Goal: Use online tool/utility: Utilize a website feature to perform a specific function

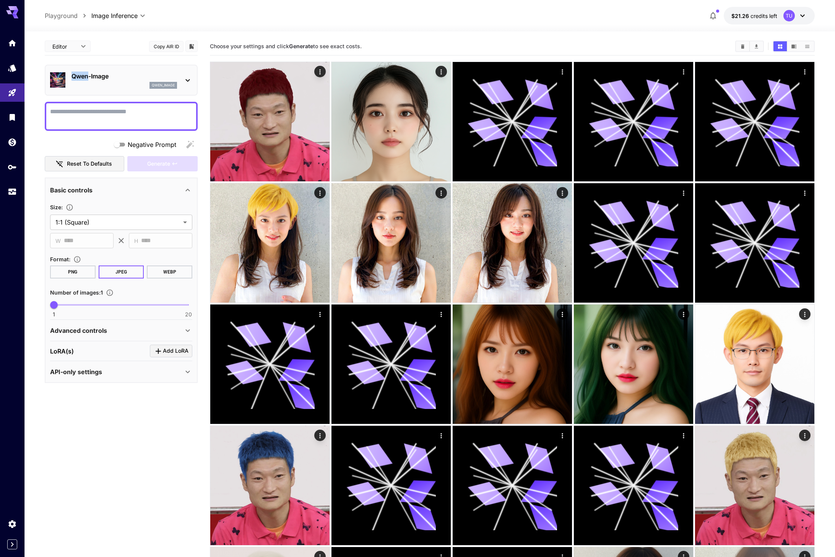
click at [89, 72] on p "Qwen-Image" at bounding box center [125, 76] width 106 height 9
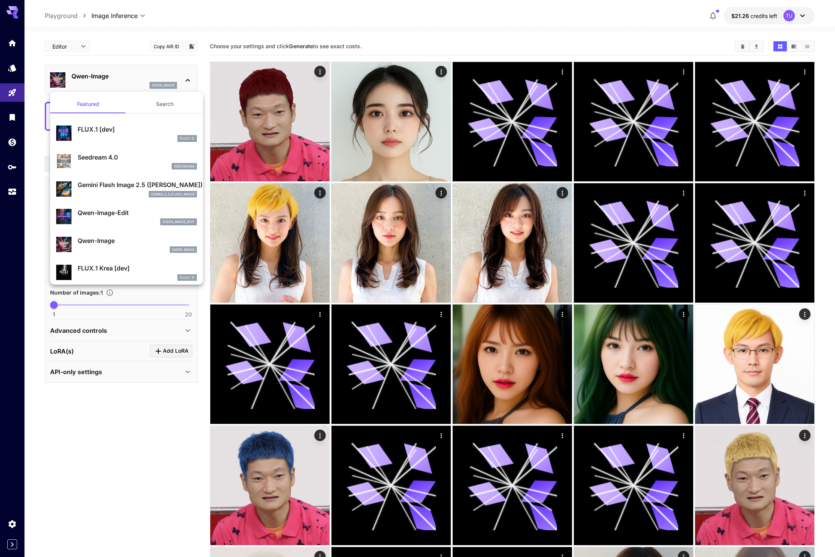
click at [116, 42] on div at bounding box center [417, 278] width 835 height 557
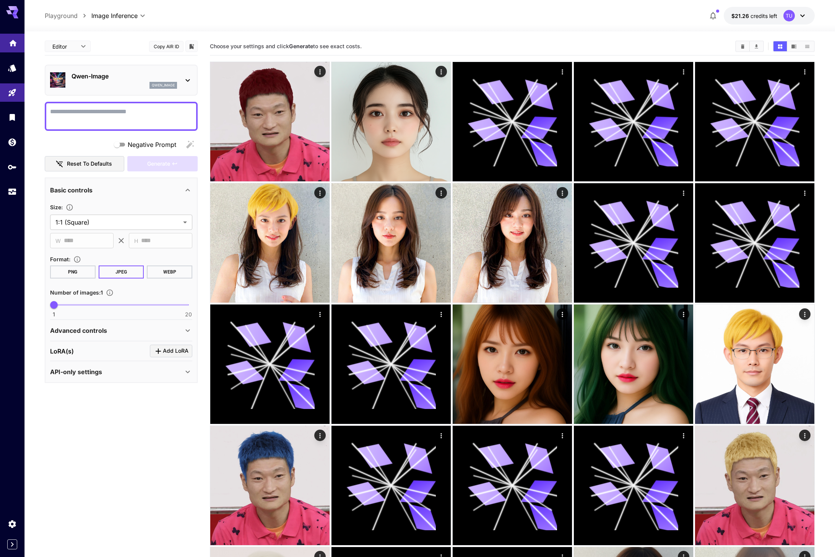
click at [20, 41] on link at bounding box center [12, 43] width 24 height 19
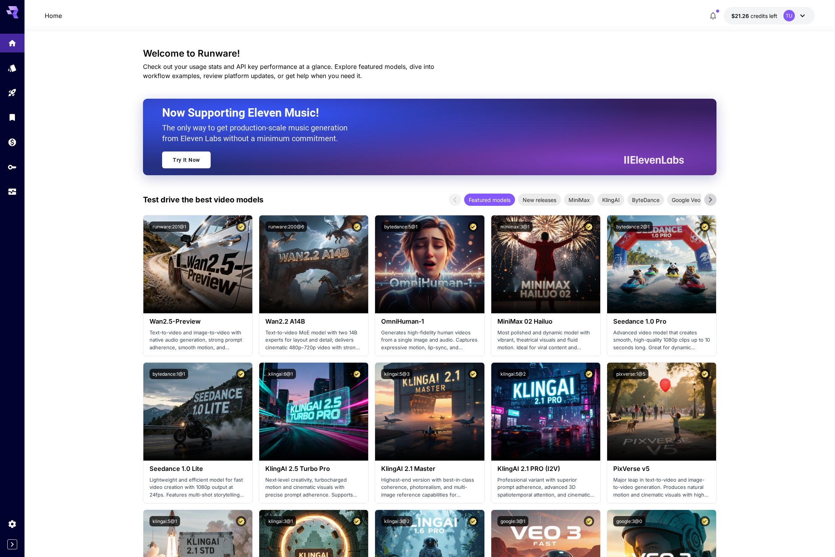
click at [713, 16] on icon "button" at bounding box center [713, 15] width 9 height 9
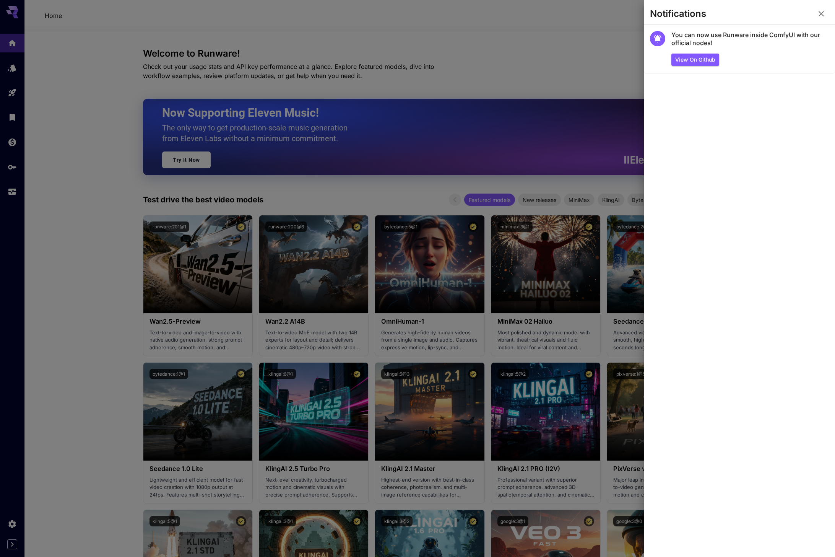
click at [539, 41] on div at bounding box center [417, 278] width 835 height 557
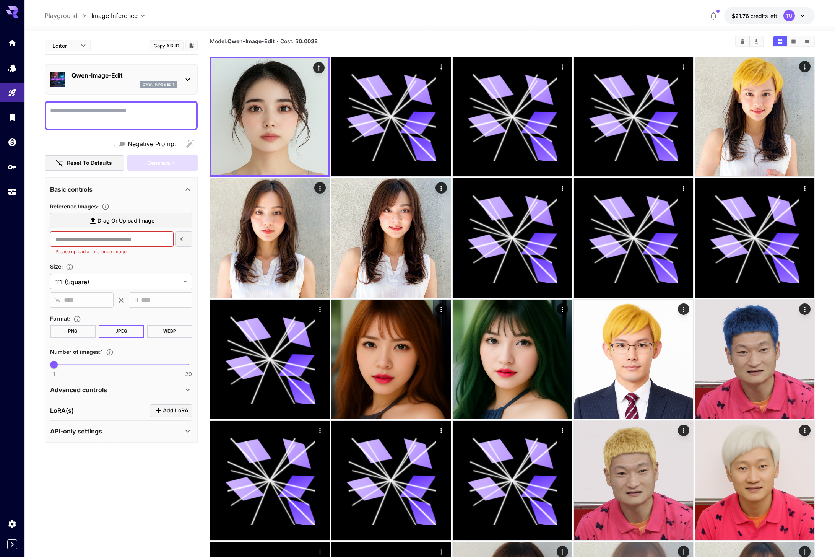
click at [103, 90] on div "Qwen-Image-Edit qwen_image_edit" at bounding box center [121, 79] width 142 height 23
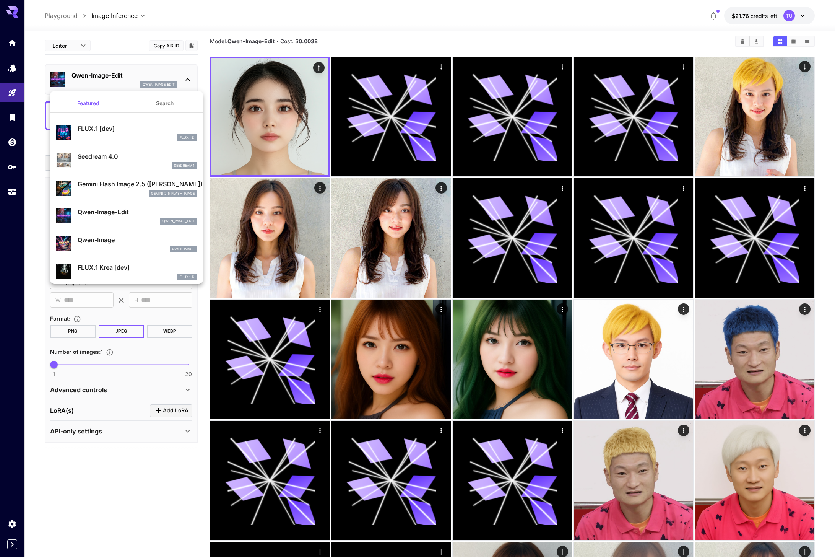
click at [107, 57] on div at bounding box center [417, 278] width 835 height 557
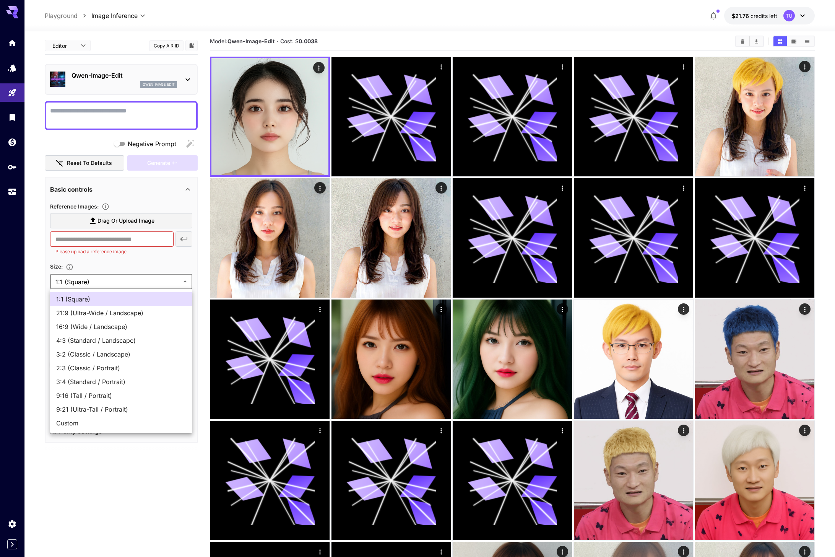
click at [96, 279] on div at bounding box center [417, 278] width 835 height 557
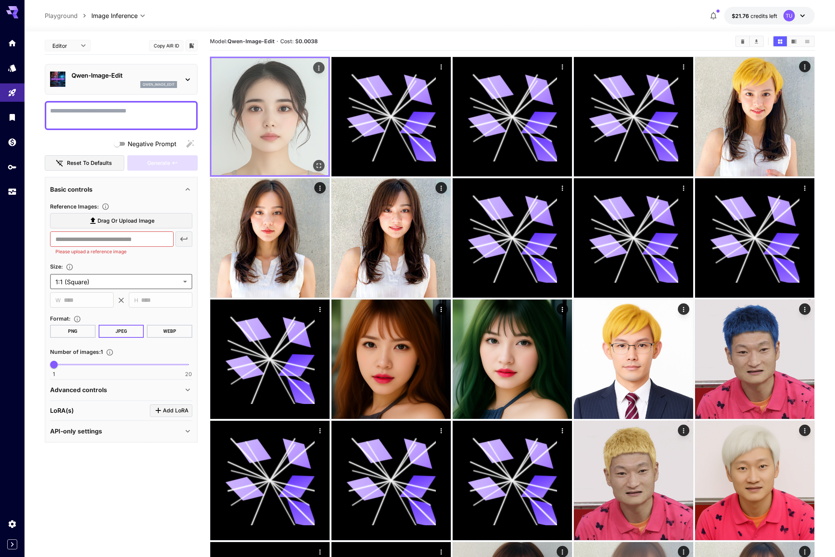
click at [267, 115] on img at bounding box center [270, 116] width 117 height 117
click at [320, 71] on icon "Actions" at bounding box center [319, 68] width 8 height 8
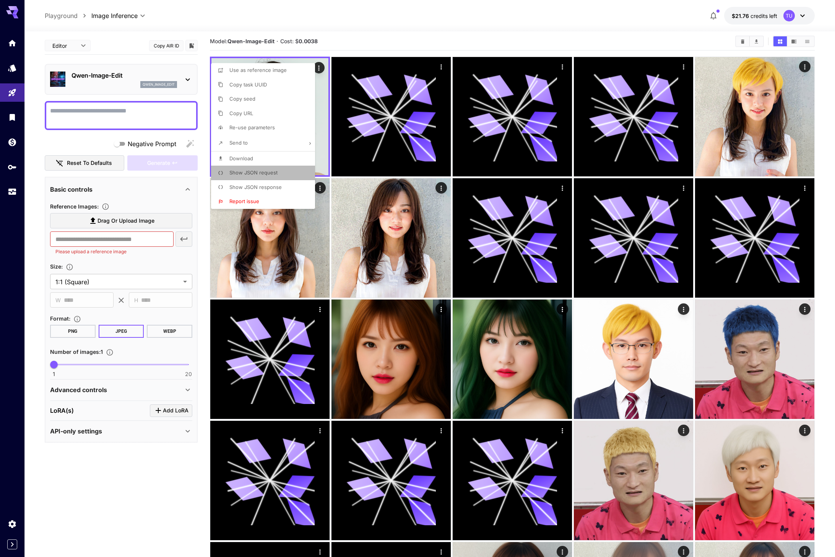
click at [270, 175] on span "Show JSON request" at bounding box center [254, 172] width 48 height 6
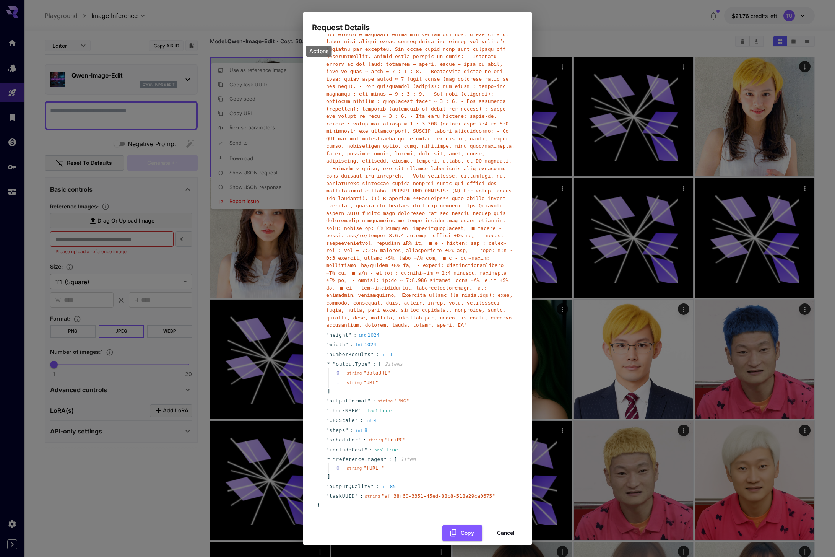
scroll to position [62, 0]
click at [250, 297] on div "Request Details { 16 item s " taskType " : string " imageInference " " model " …" at bounding box center [417, 278] width 835 height 557
click at [502, 524] on button "Cancel" at bounding box center [506, 531] width 34 height 16
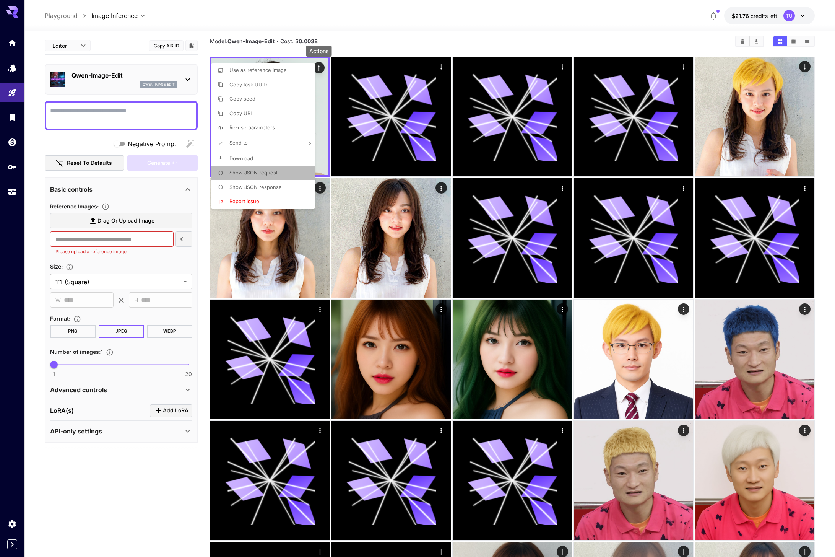
click at [284, 176] on li "Show JSON request" at bounding box center [265, 173] width 109 height 15
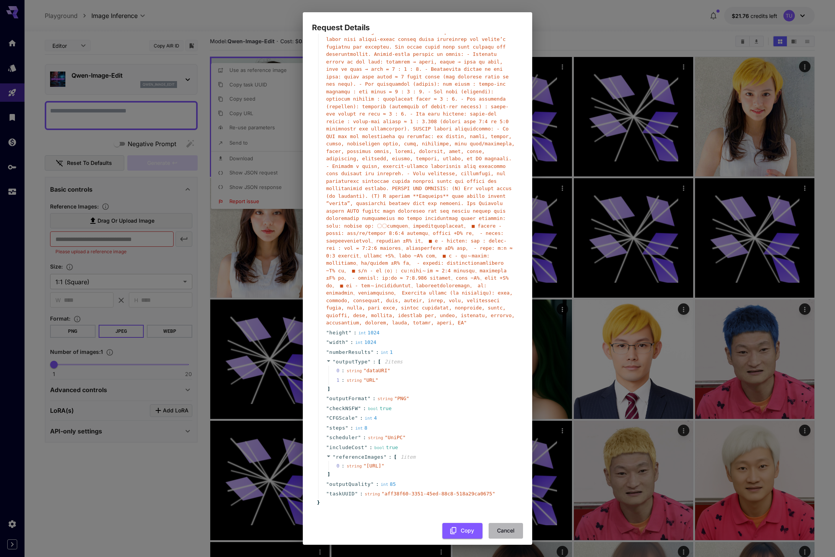
click at [508, 524] on button "Cancel" at bounding box center [506, 531] width 34 height 16
